Goal: Check status: Check status

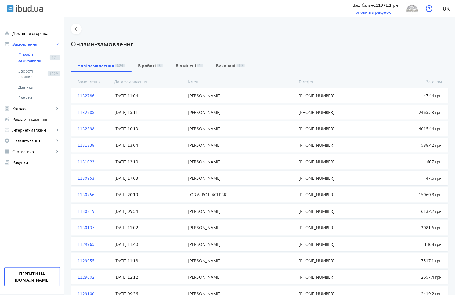
click at [82, 96] on span "1132786" at bounding box center [93, 96] width 37 height 6
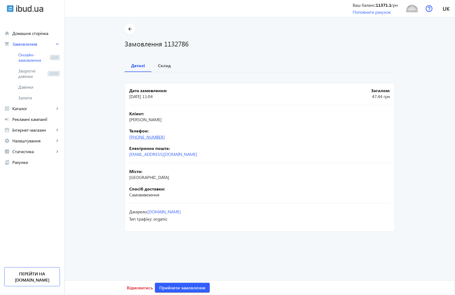
drag, startPoint x: 175, startPoint y: 139, endPoint x: 140, endPoint y: 137, distance: 35.2
click at [140, 137] on div "Телефон: [PHONE_NUMBER]" at bounding box center [259, 134] width 261 height 12
copy link "68) [PHONE_NUMBER]"
drag, startPoint x: 163, startPoint y: 45, endPoint x: 192, endPoint y: 43, distance: 29.1
click at [192, 43] on h1 "Замовлення 1132786" at bounding box center [260, 43] width 270 height 9
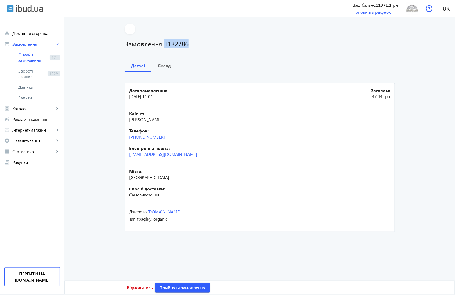
copy h1 "1132786"
click at [161, 67] on b "Склад" at bounding box center [164, 65] width 13 height 4
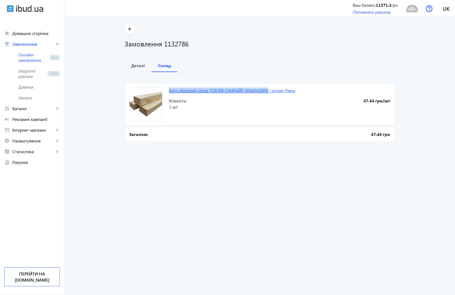
drag, startPoint x: 166, startPoint y: 90, endPoint x: 268, endPoint y: 91, distance: 102.0
click at [268, 91] on mat-card "Брус обрізний сосна ТОВ ВФ CAНРAЙC 60х60х2800 | куплю Рівне 47.44 грн/шт Кількі…" at bounding box center [260, 104] width 270 height 42
copy link "Брус обрізний сосна ТОВ ВФ CAНРAЙC 60х60х2800"
